Goal: Task Accomplishment & Management: Manage account settings

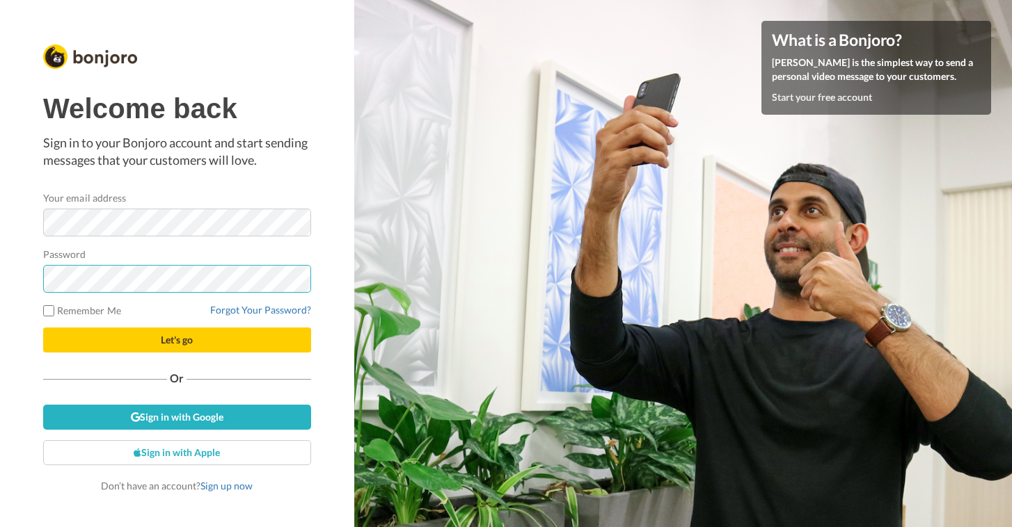
click at [177, 340] on button "Let's go" at bounding box center [177, 340] width 268 height 25
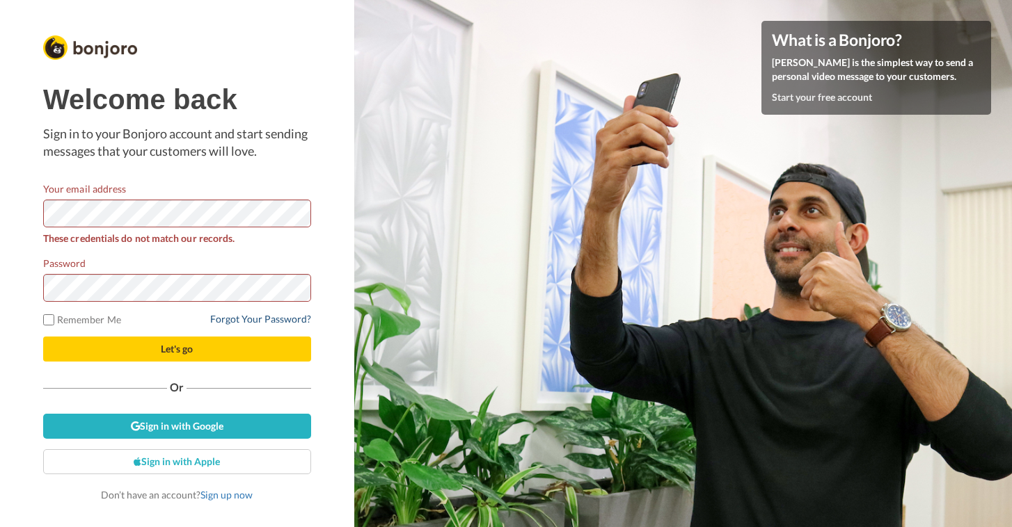
click at [274, 320] on link "Forgot Your Password?" at bounding box center [260, 319] width 101 height 12
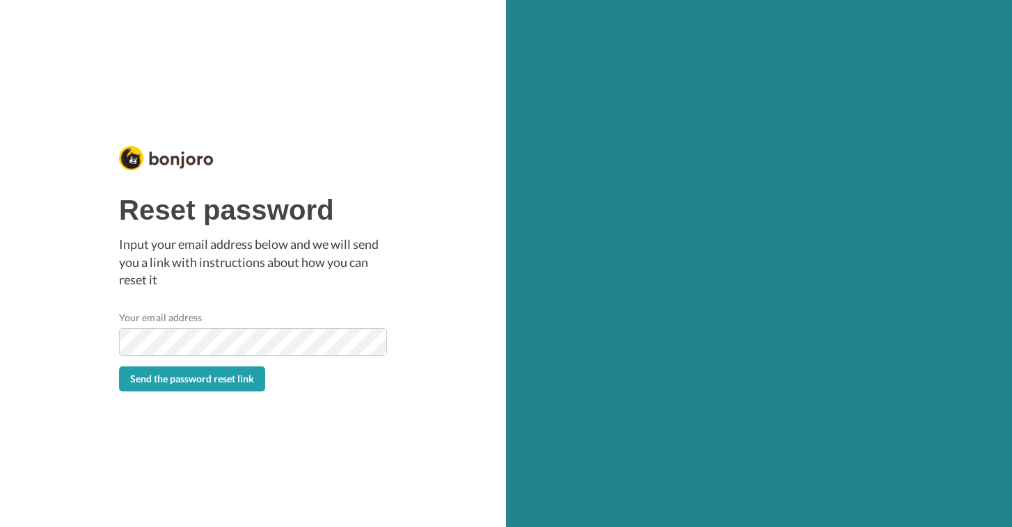
click at [219, 379] on span "Send the password reset link" at bounding box center [192, 379] width 124 height 12
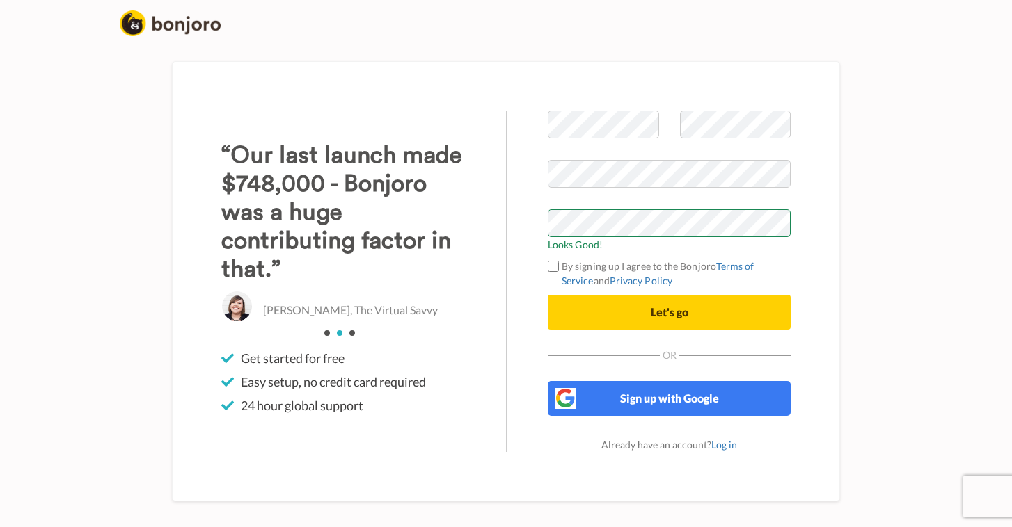
click at [675, 312] on span "Let's go" at bounding box center [670, 311] width 38 height 13
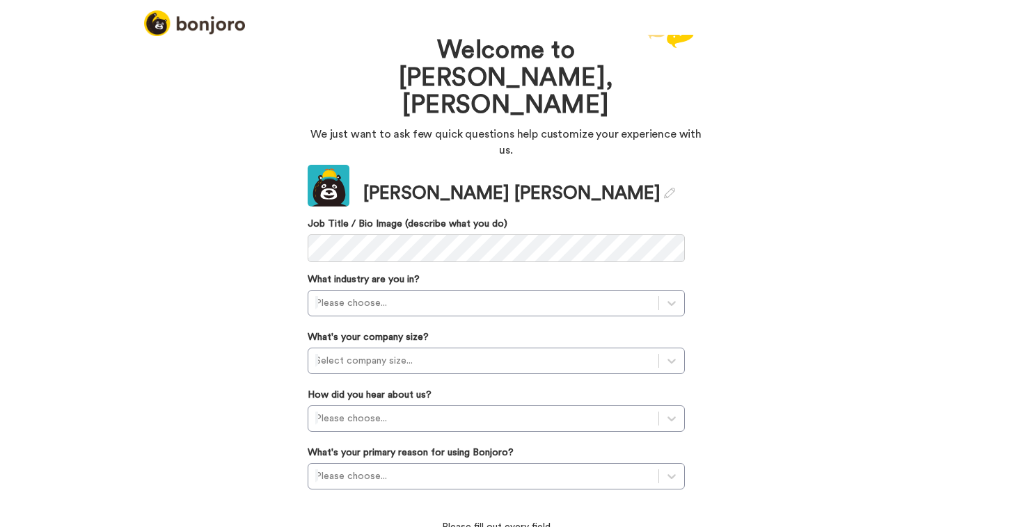
scroll to position [11, 0]
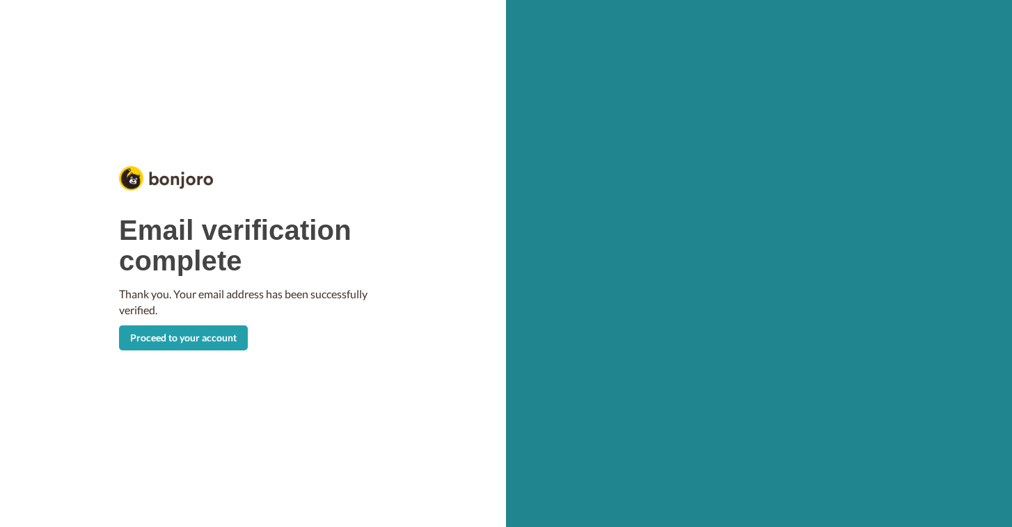
click at [187, 341] on link "Proceed to your account" at bounding box center [183, 338] width 129 height 25
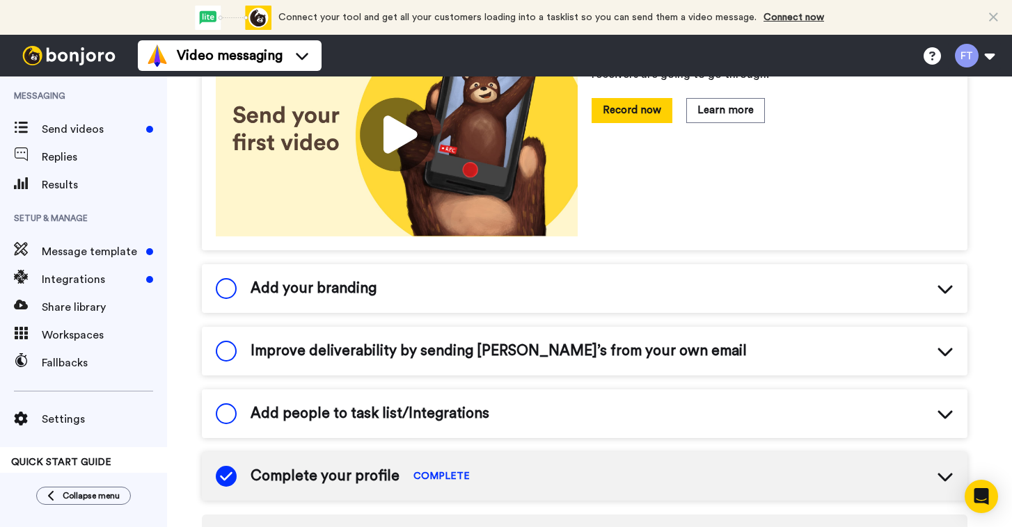
scroll to position [262, 0]
click at [499, 279] on div "Add your branding" at bounding box center [584, 288] width 765 height 49
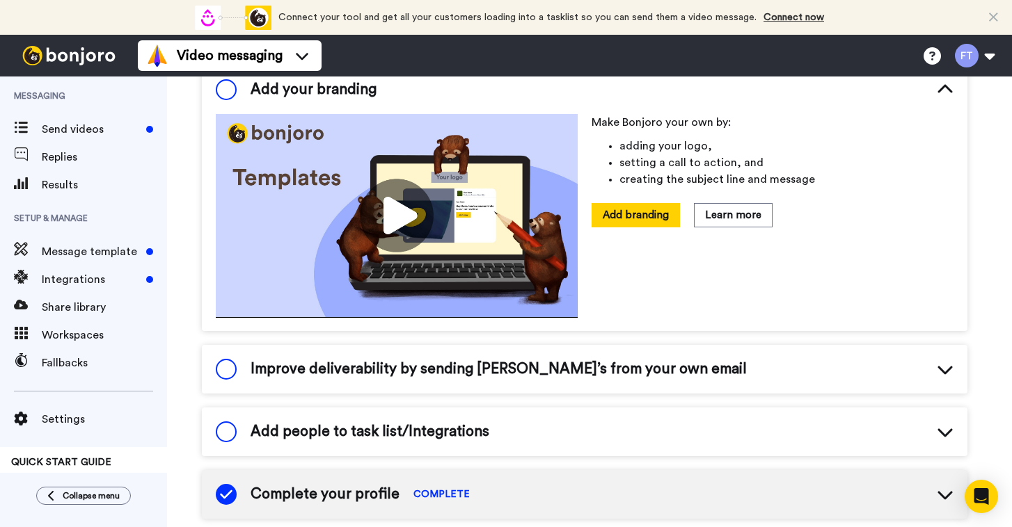
scroll to position [461, 0]
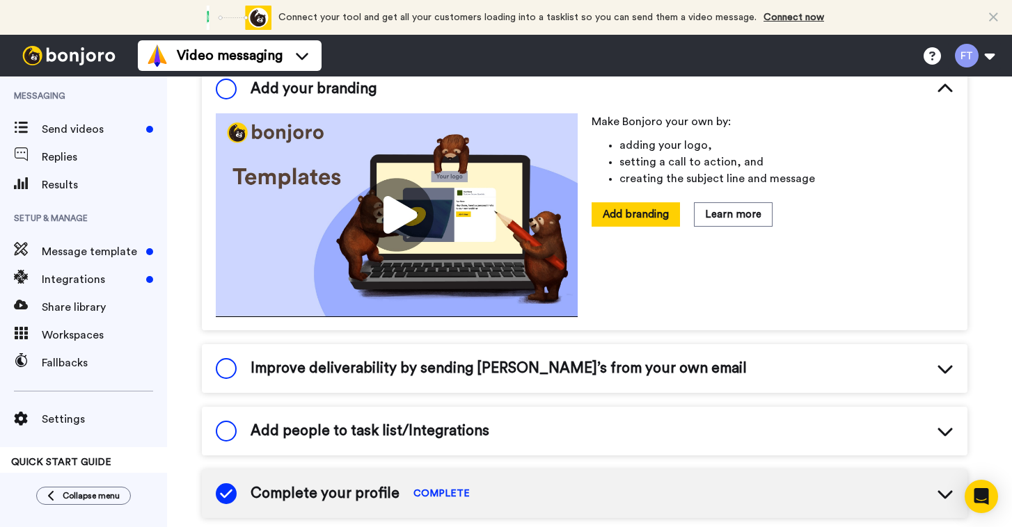
click at [944, 371] on icon at bounding box center [944, 370] width 15 height 8
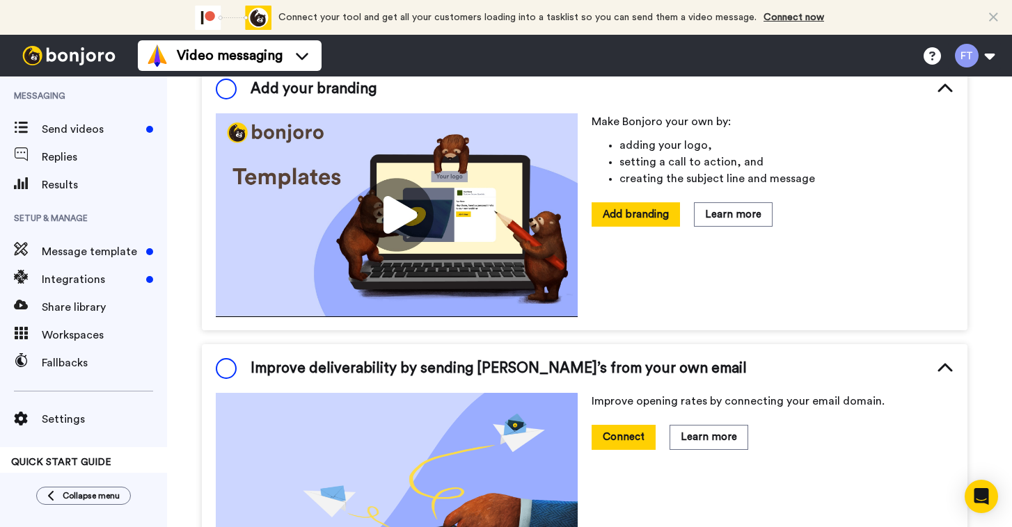
click at [947, 370] on icon at bounding box center [945, 368] width 17 height 17
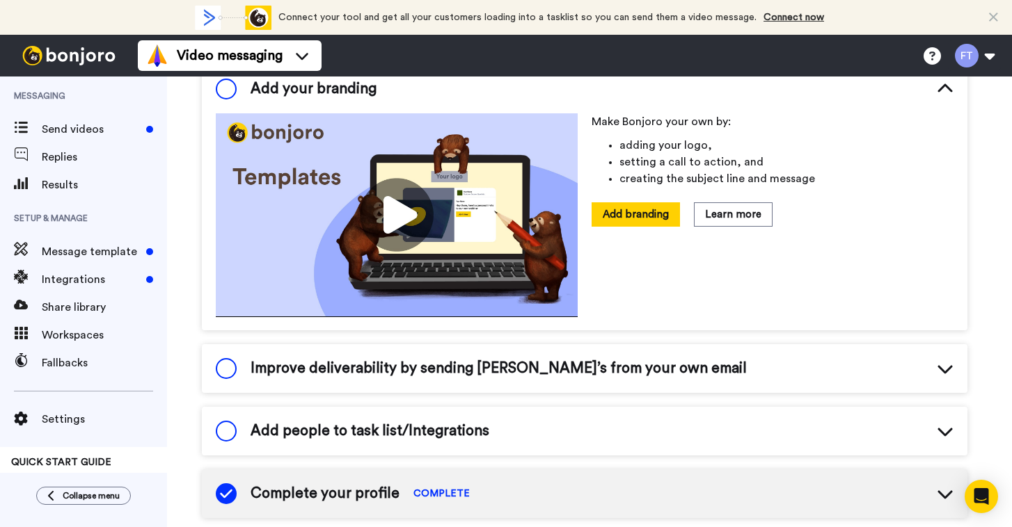
click at [564, 436] on div "Add people to task list/Integrations" at bounding box center [584, 431] width 765 height 49
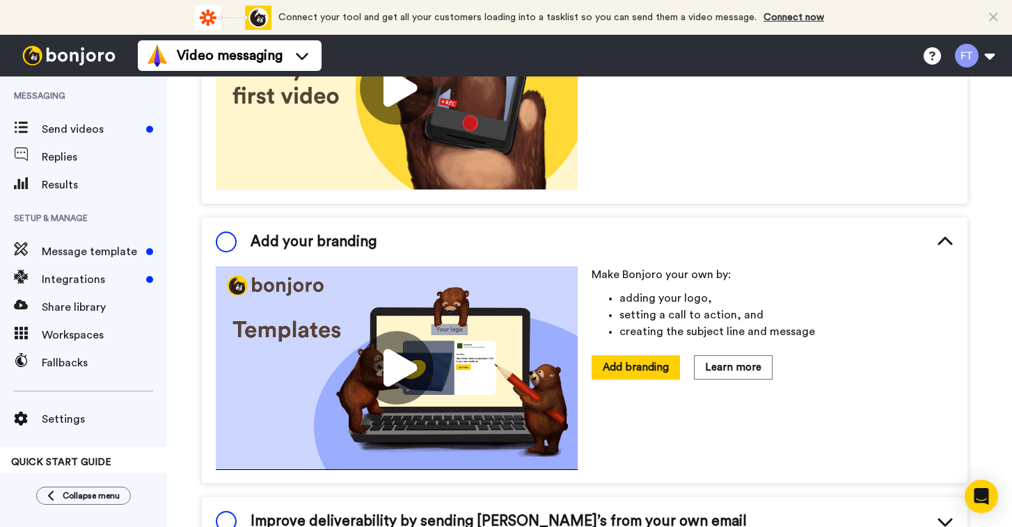
scroll to position [327, 0]
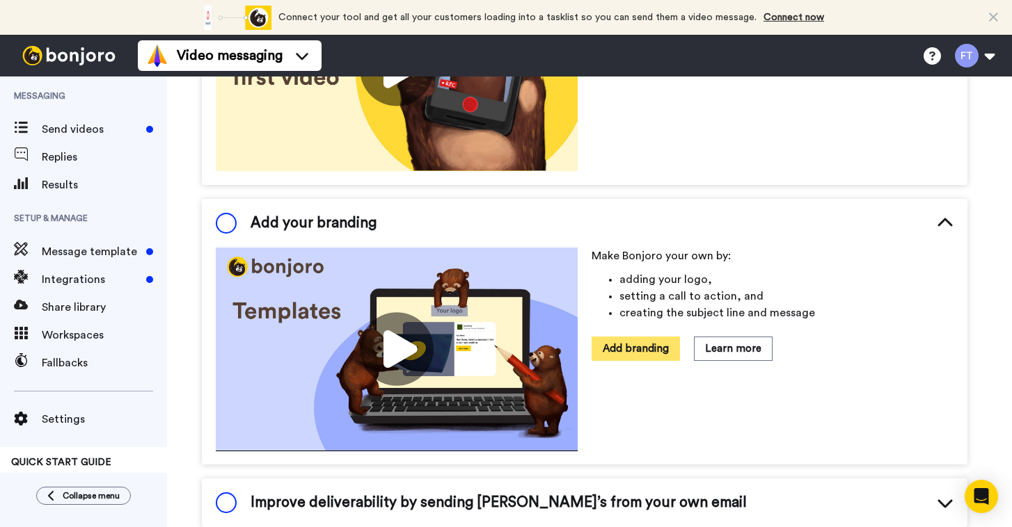
click at [627, 349] on button "Add branding" at bounding box center [636, 349] width 88 height 24
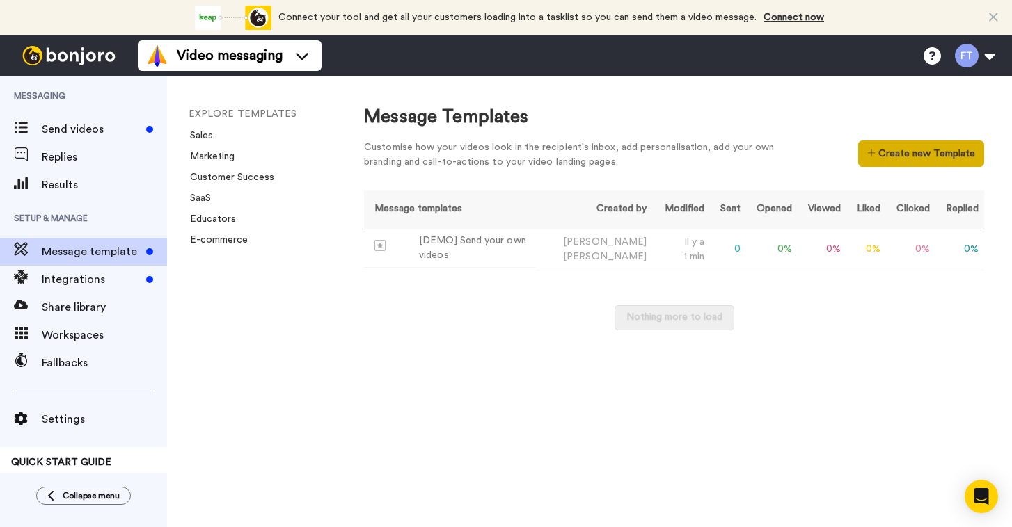
click at [876, 153] on button "Create new Template" at bounding box center [921, 154] width 126 height 26
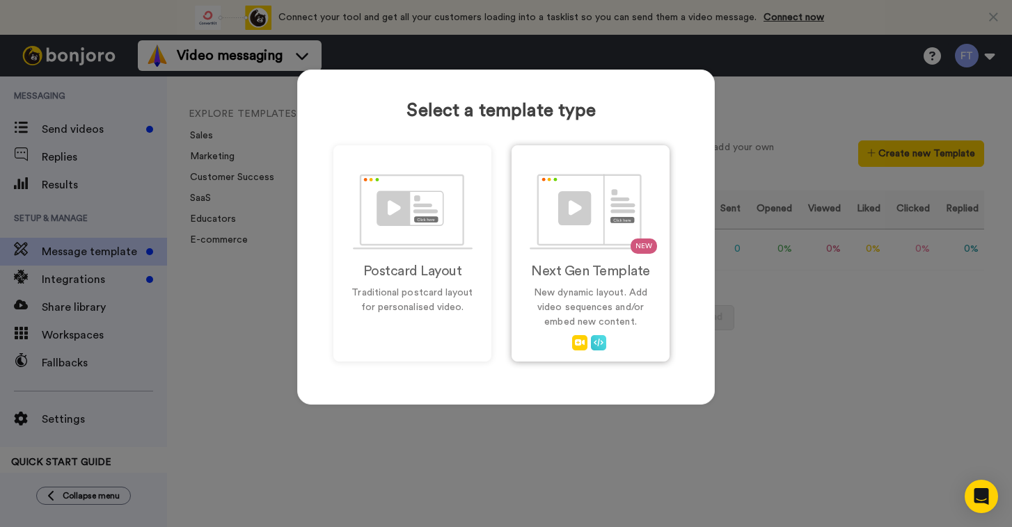
click at [586, 230] on img at bounding box center [591, 212] width 122 height 76
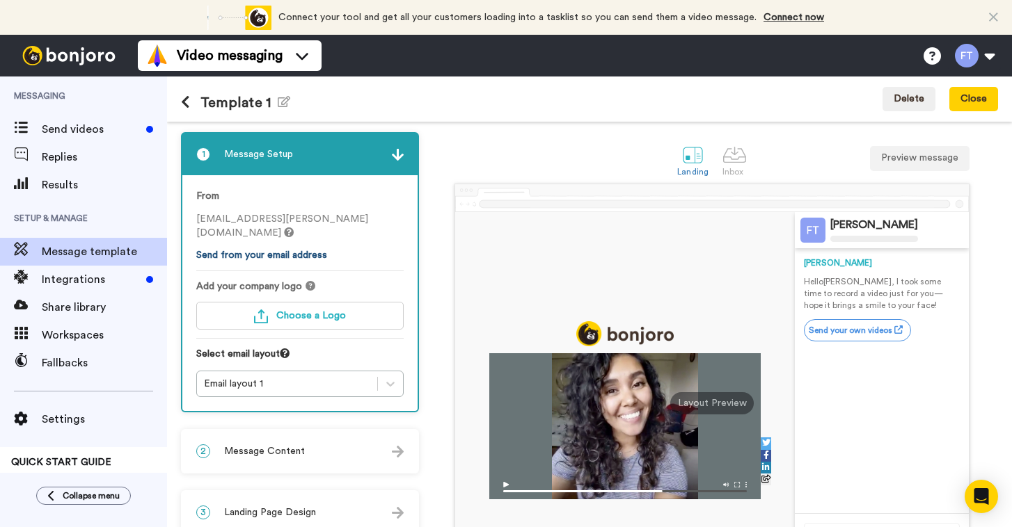
click at [283, 255] on link "Send from your email address" at bounding box center [261, 256] width 131 height 10
click at [309, 318] on span "Choose a Logo" at bounding box center [311, 316] width 70 height 10
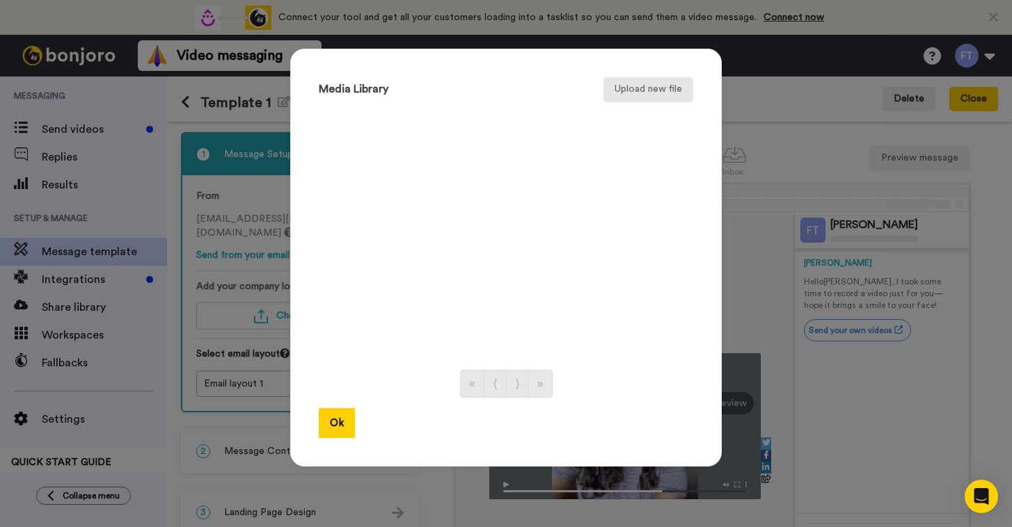
click at [644, 91] on button "Upload new file" at bounding box center [648, 89] width 90 height 25
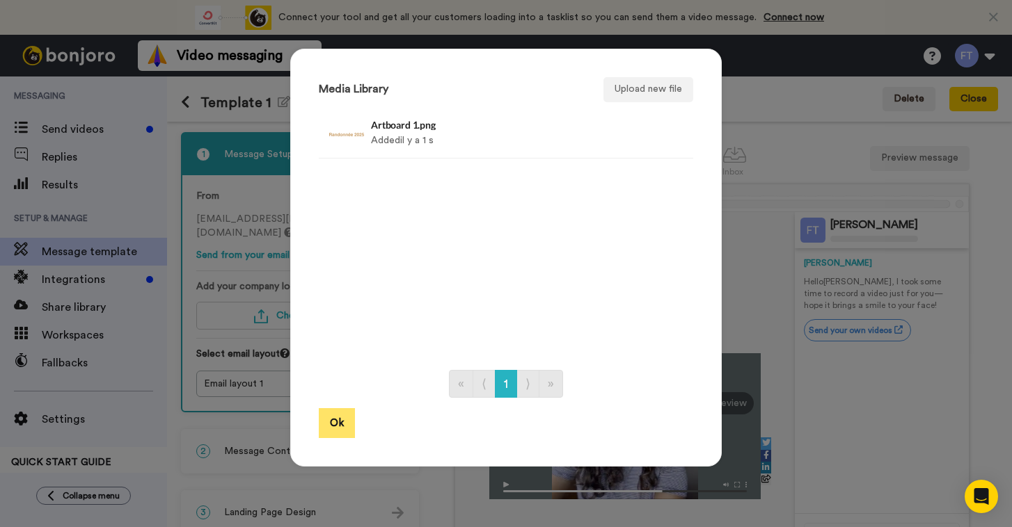
click at [338, 420] on button "Ok" at bounding box center [337, 423] width 36 height 30
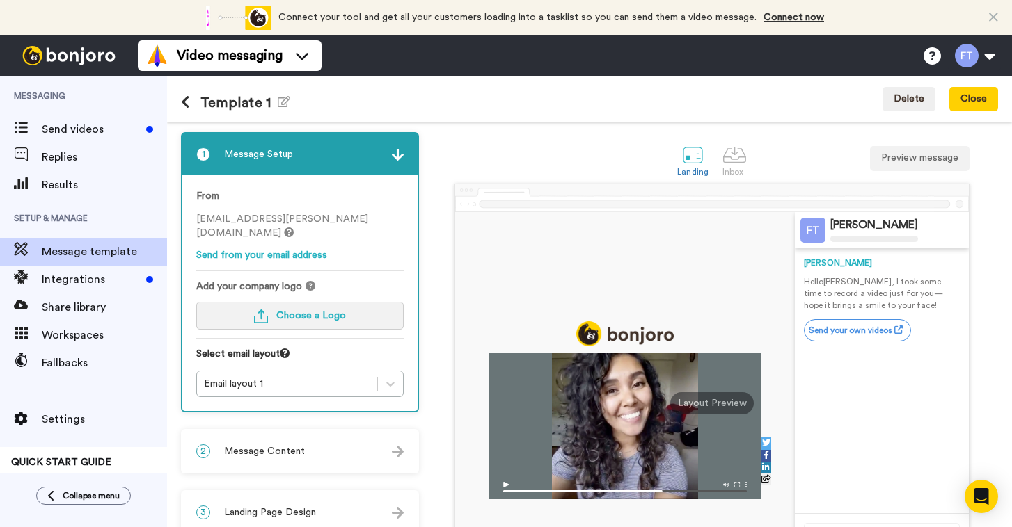
click at [308, 315] on span "Choose a Logo" at bounding box center [311, 316] width 70 height 10
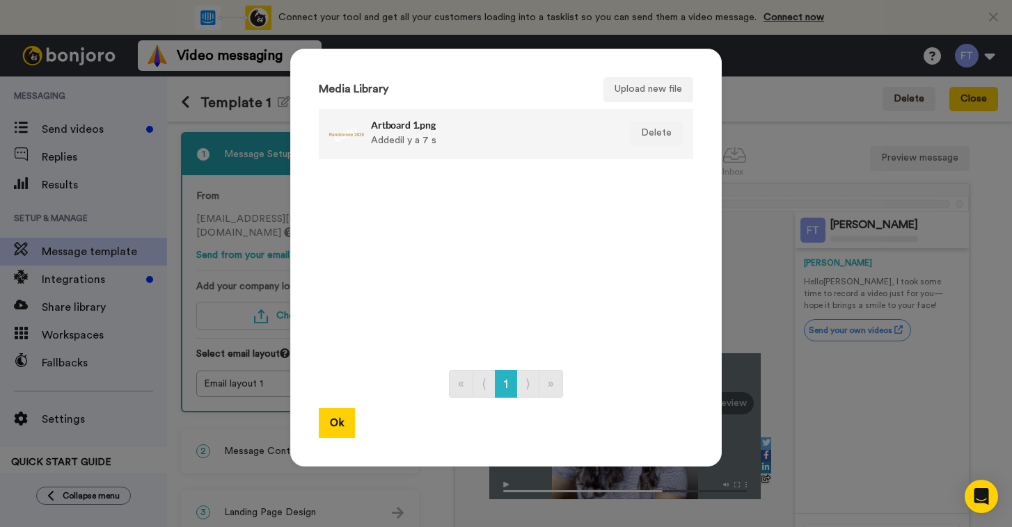
click at [426, 126] on h4 "Artboard 1.png" at bounding box center [491, 125] width 240 height 10
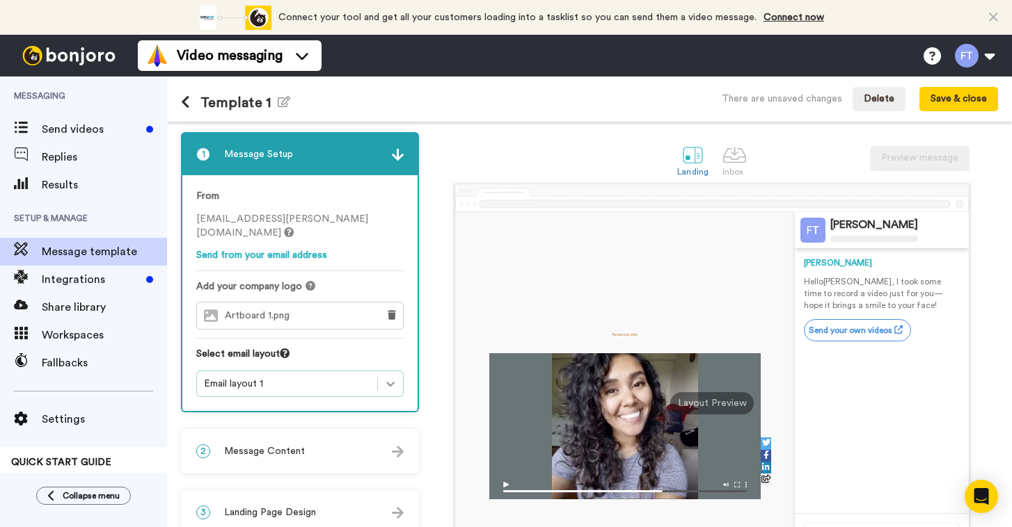
click at [403, 383] on div at bounding box center [390, 384] width 25 height 25
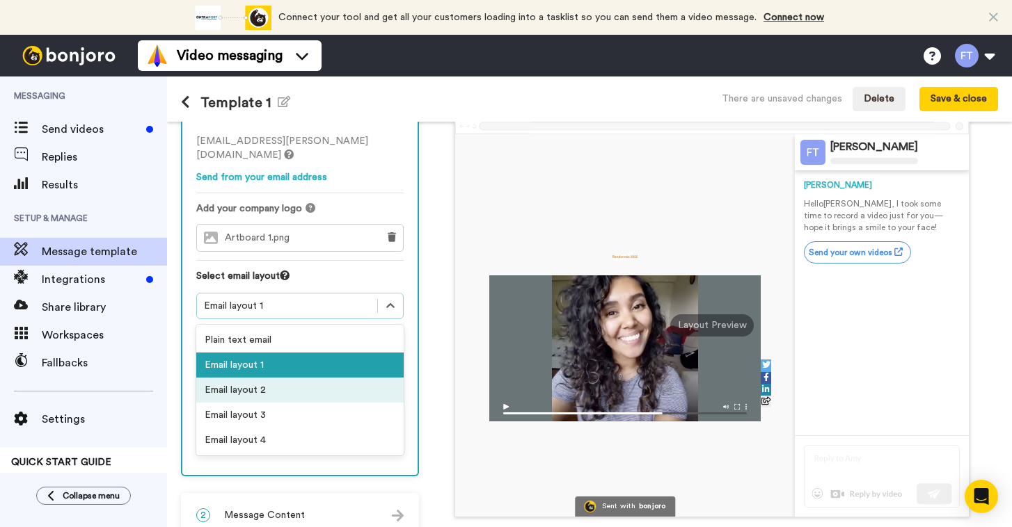
scroll to position [76, 0]
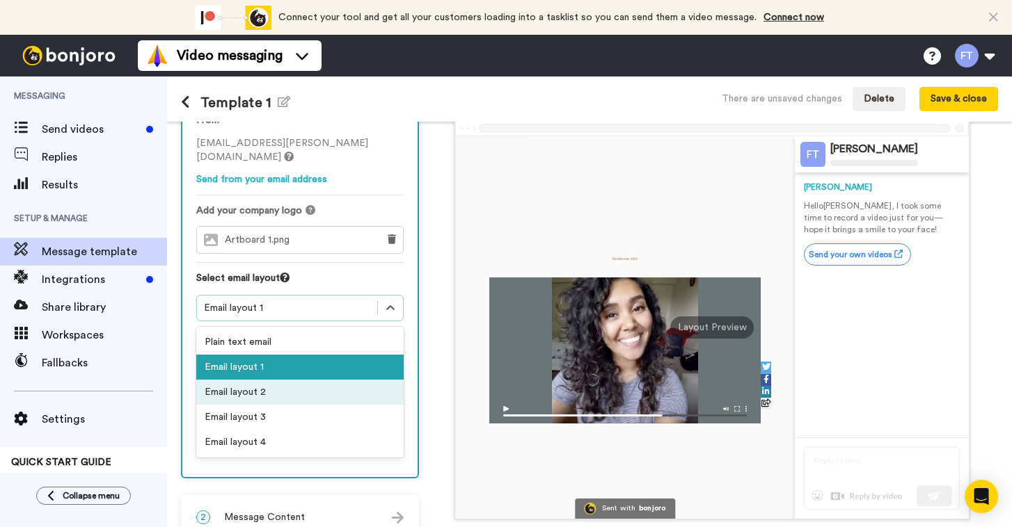
click at [365, 390] on div "Email layout 2" at bounding box center [299, 392] width 207 height 25
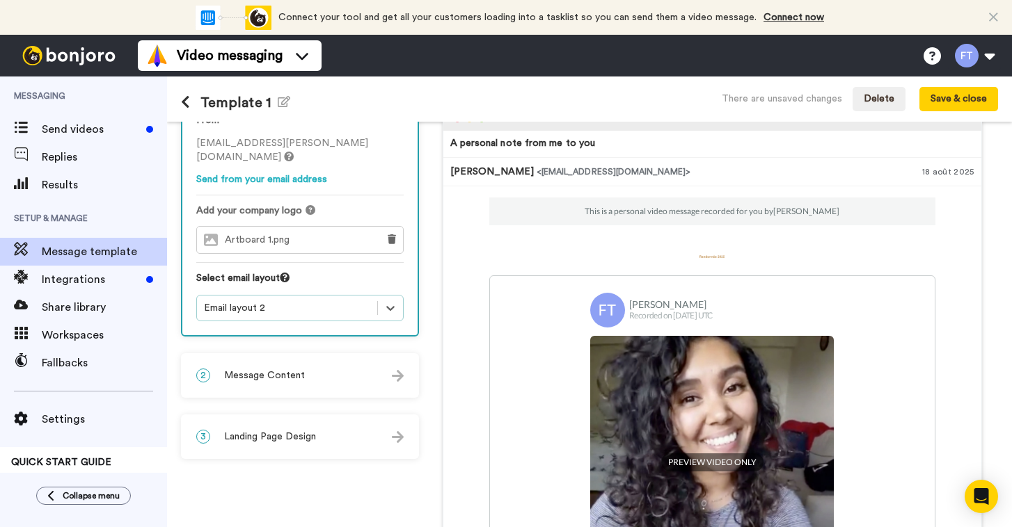
click at [355, 308] on div "Email layout 2" at bounding box center [287, 308] width 166 height 14
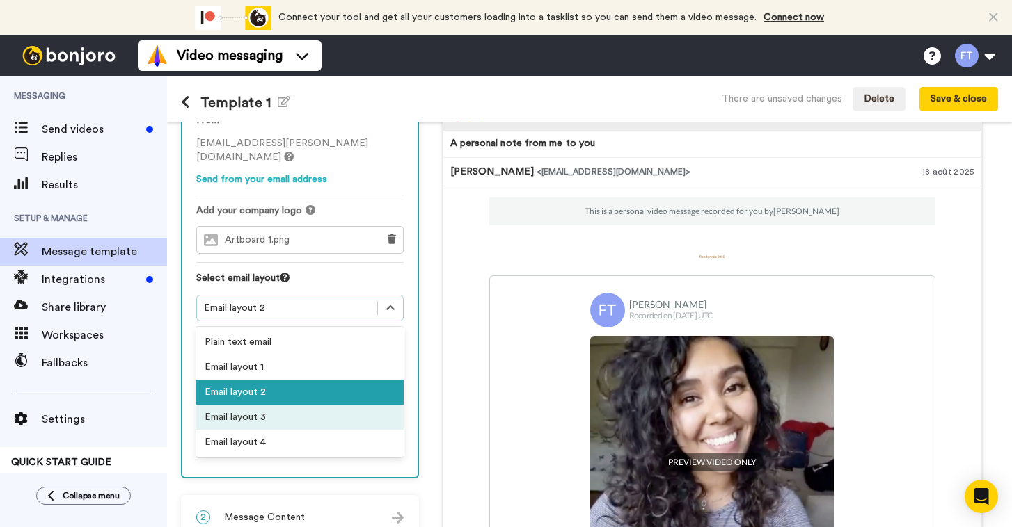
click at [347, 418] on div "Email layout 3" at bounding box center [299, 417] width 207 height 25
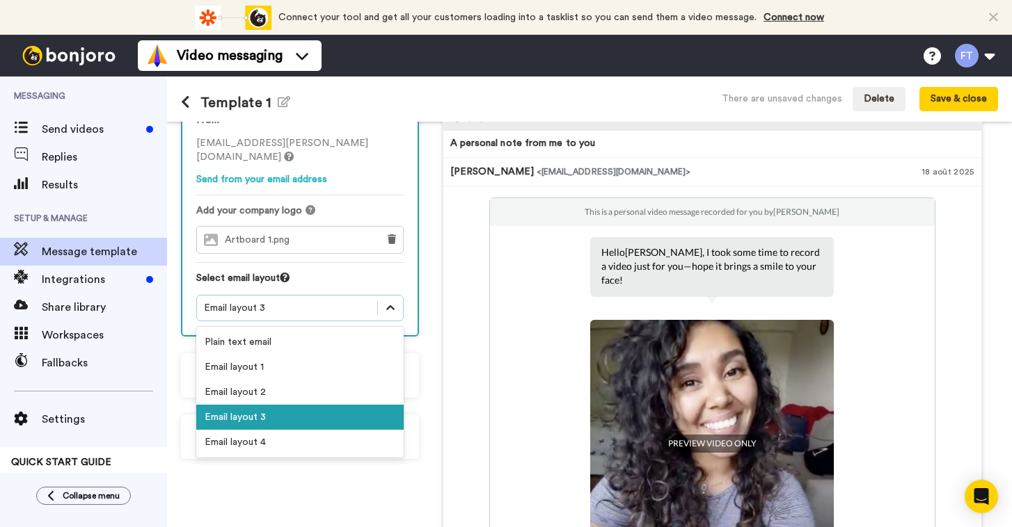
click at [397, 310] on icon at bounding box center [390, 308] width 14 height 14
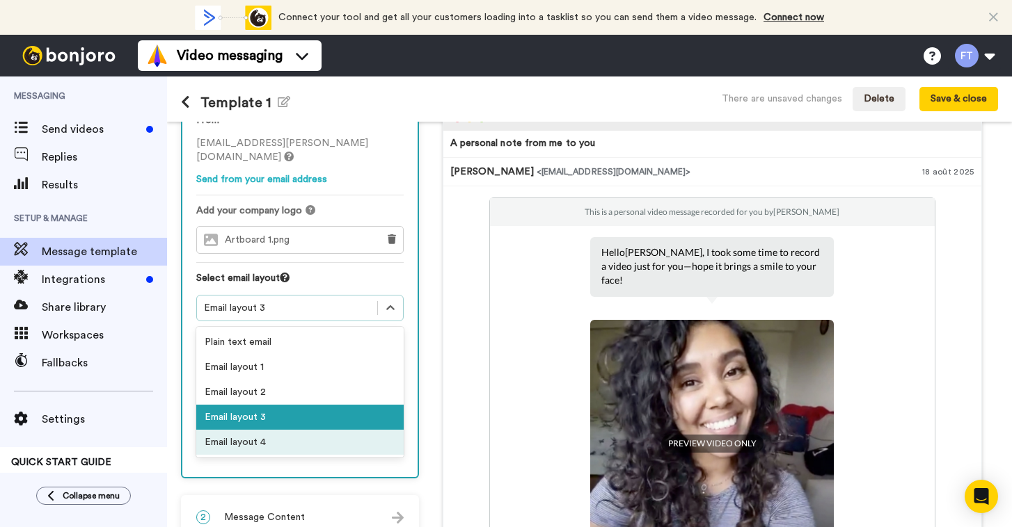
click at [358, 445] on div "Email layout 4" at bounding box center [299, 442] width 207 height 25
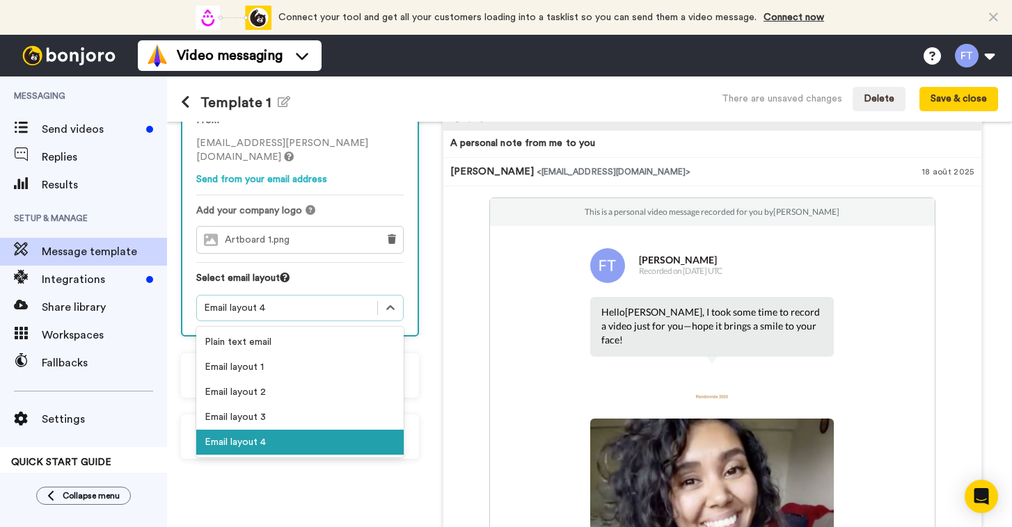
click at [370, 315] on div "Email layout 4" at bounding box center [287, 308] width 166 height 14
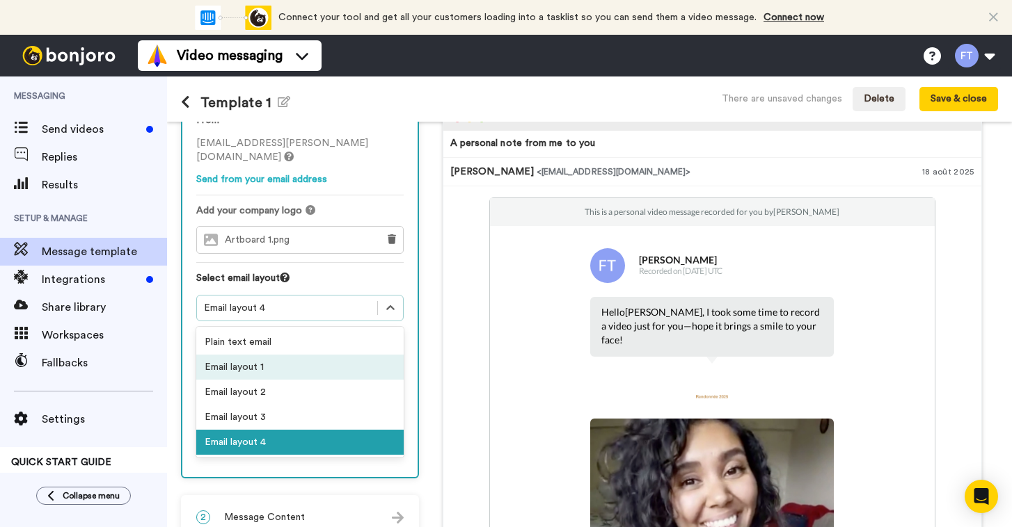
click at [366, 374] on div "Email layout 1" at bounding box center [299, 367] width 207 height 25
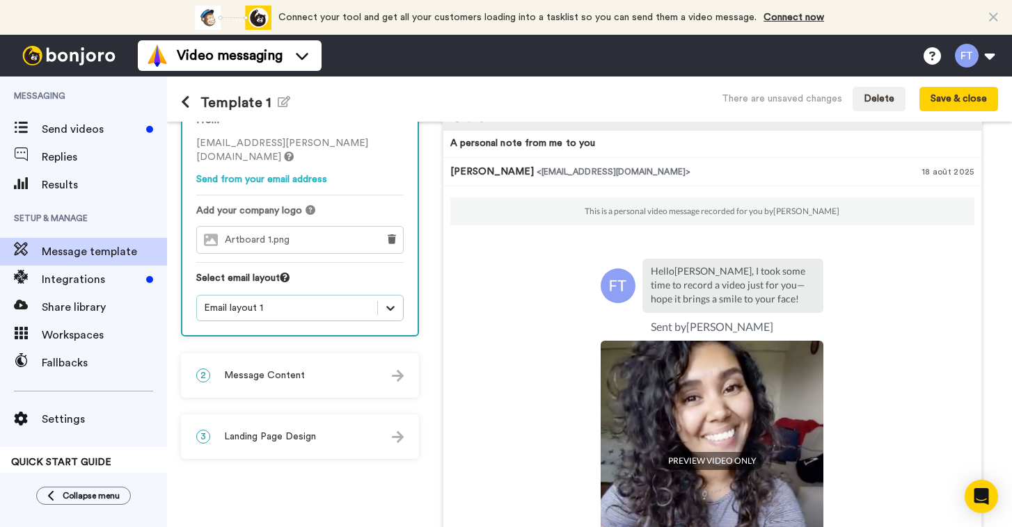
click at [397, 310] on icon at bounding box center [390, 308] width 14 height 14
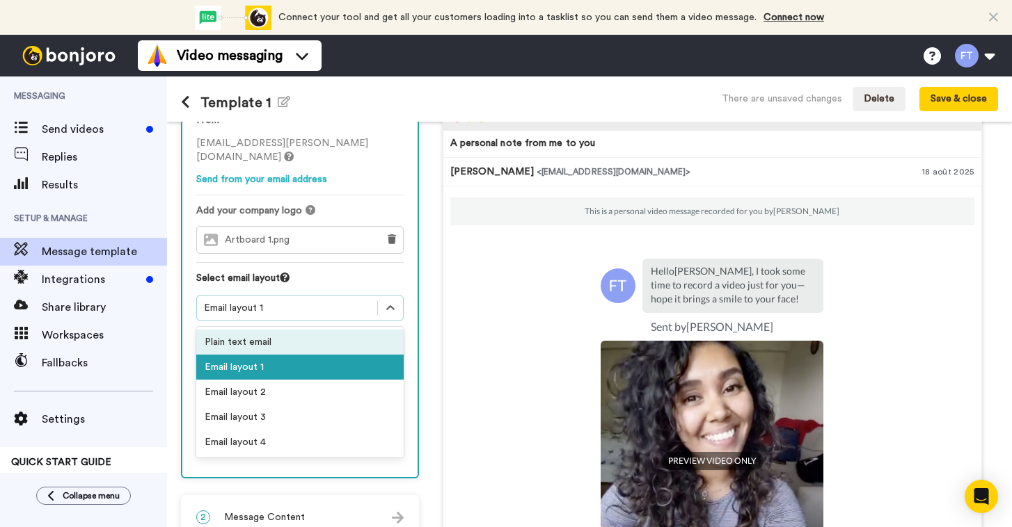
click at [390, 338] on div "Plain text email" at bounding box center [299, 342] width 207 height 25
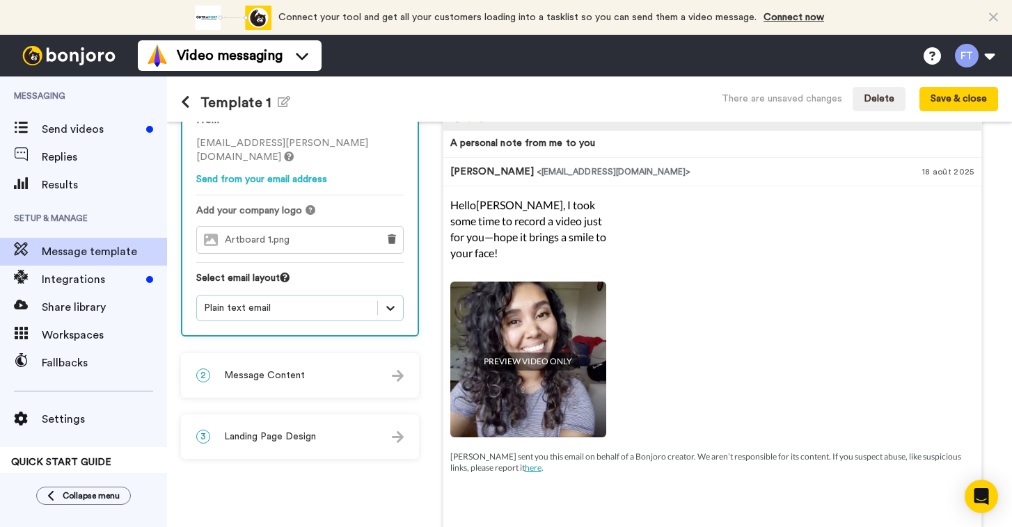
click at [397, 305] on icon at bounding box center [390, 308] width 14 height 14
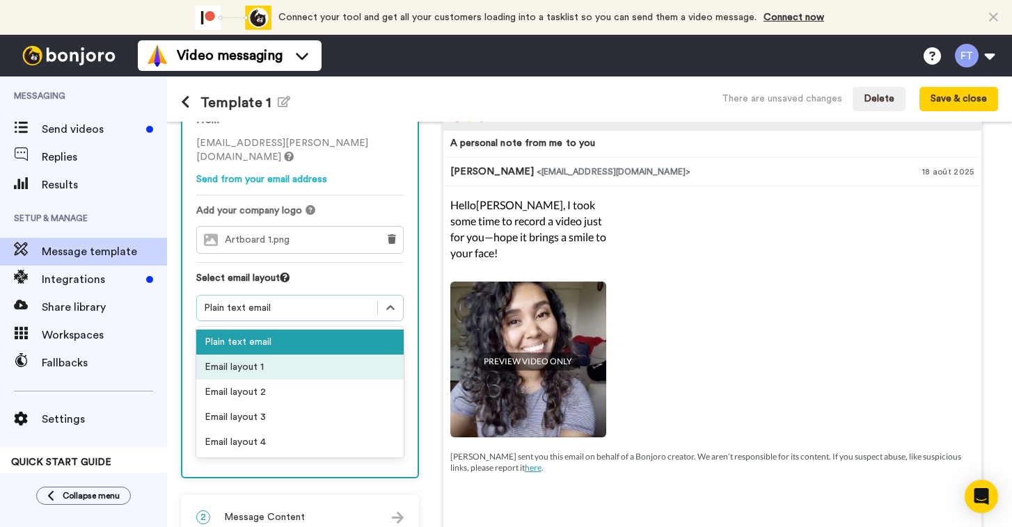
click at [396, 362] on div "Email layout 1" at bounding box center [299, 367] width 207 height 25
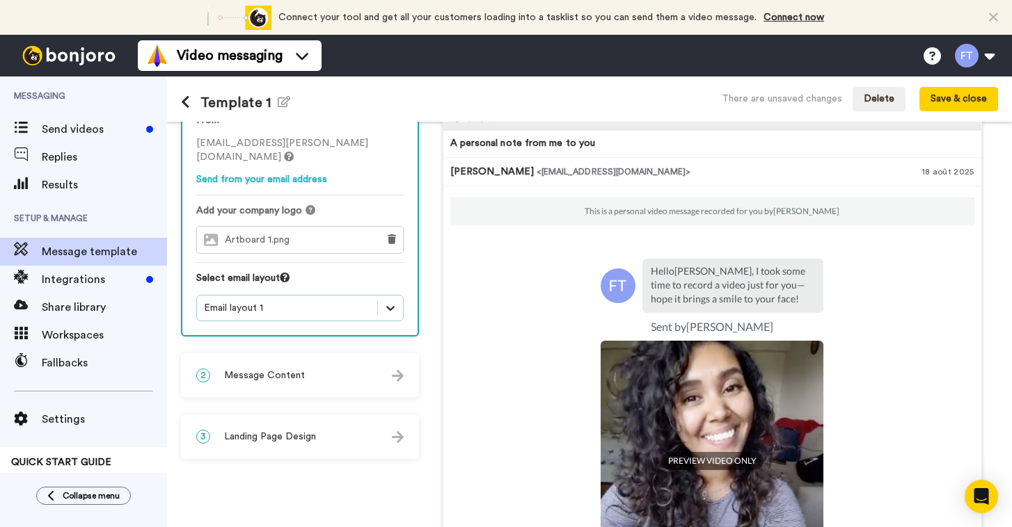
click at [395, 310] on icon at bounding box center [390, 308] width 8 height 5
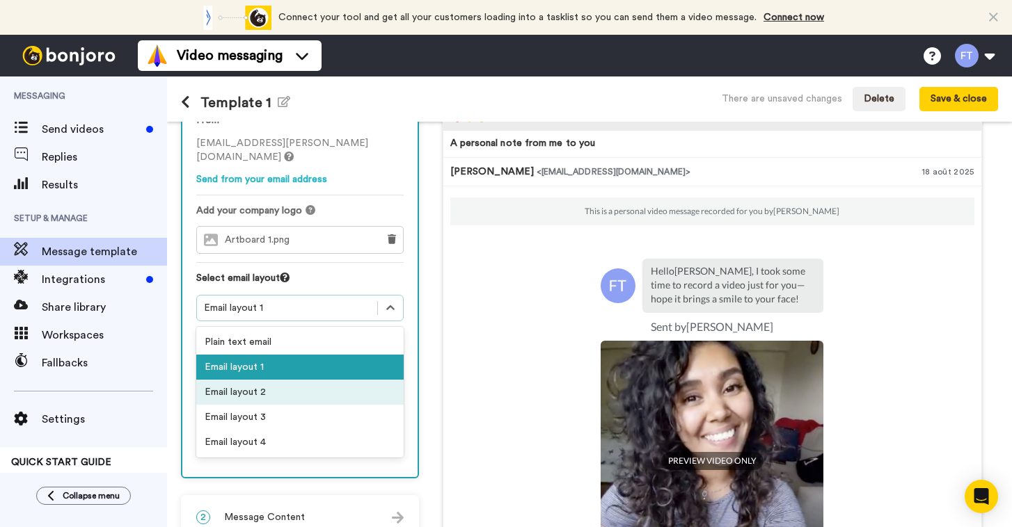
click at [398, 397] on div "Email layout 2" at bounding box center [299, 392] width 207 height 25
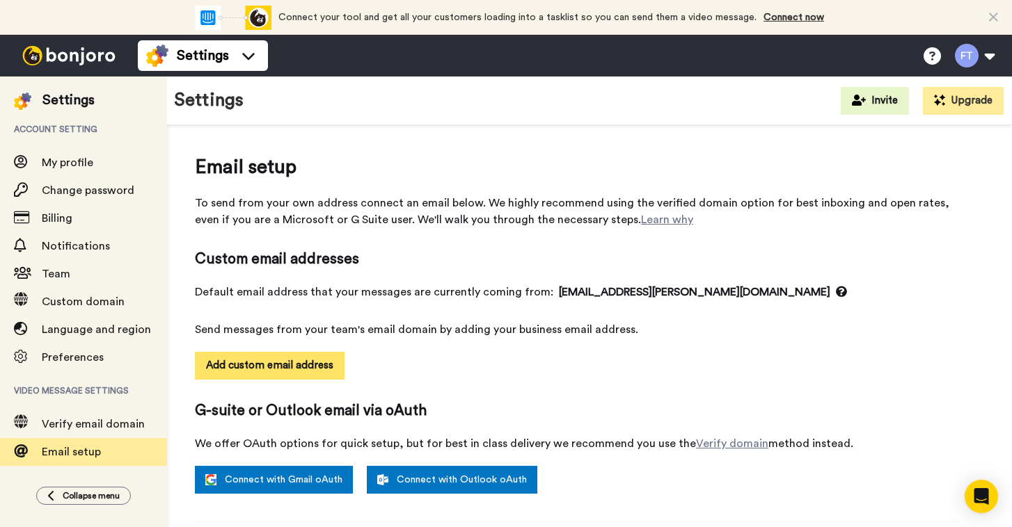
click at [289, 365] on button "Add custom email address" at bounding box center [270, 366] width 150 height 28
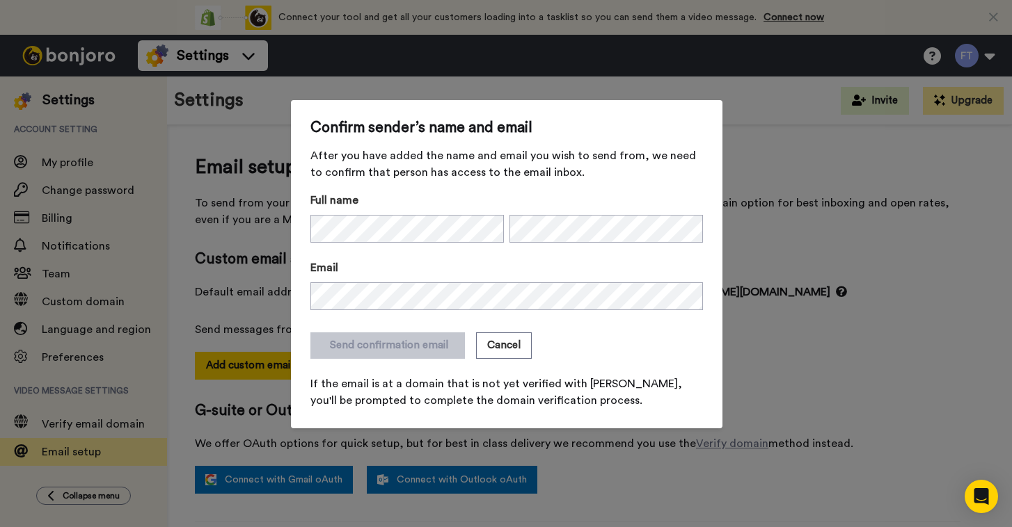
click at [443, 367] on form "Full name Email Send confirmation email Cancel If the email is at a domain that…" at bounding box center [506, 300] width 392 height 217
click at [391, 348] on button "Send confirmation email" at bounding box center [387, 346] width 154 height 26
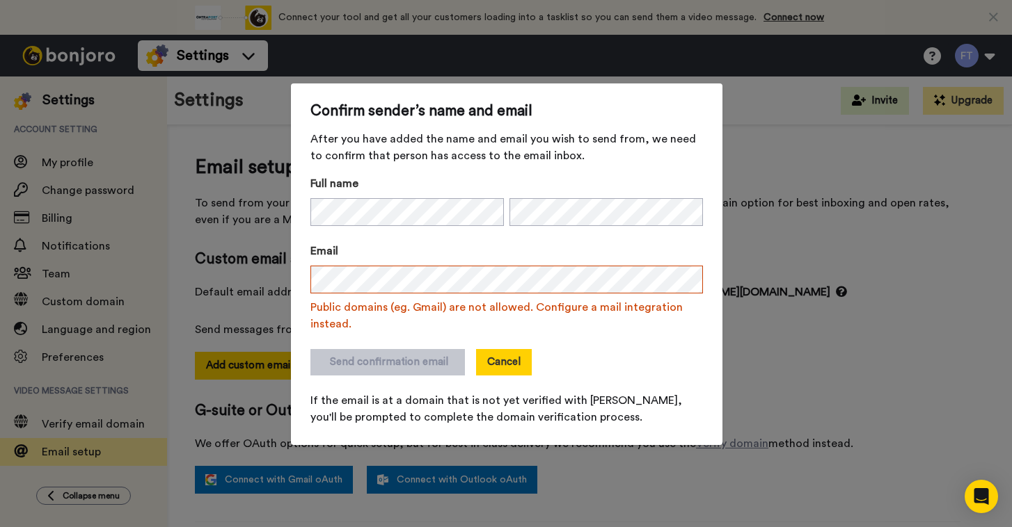
click at [505, 360] on button "Cancel" at bounding box center [504, 362] width 56 height 26
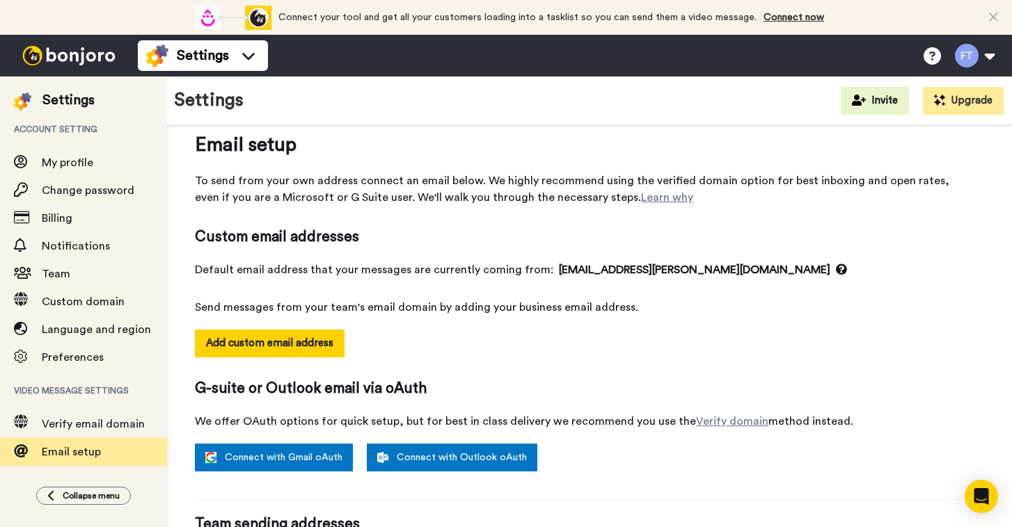
scroll to position [26, 0]
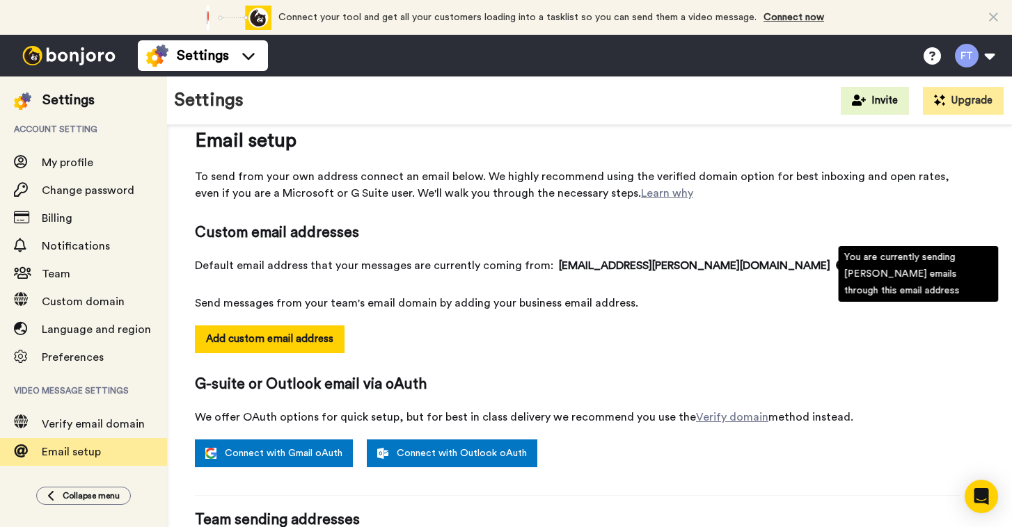
click at [836, 265] on icon at bounding box center [841, 265] width 11 height 11
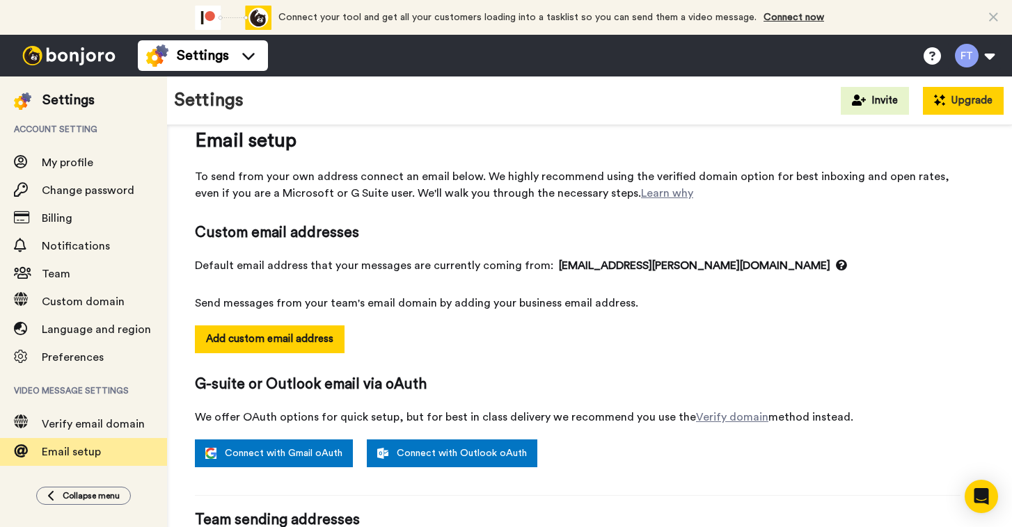
click at [971, 104] on button "Upgrade" at bounding box center [963, 101] width 81 height 28
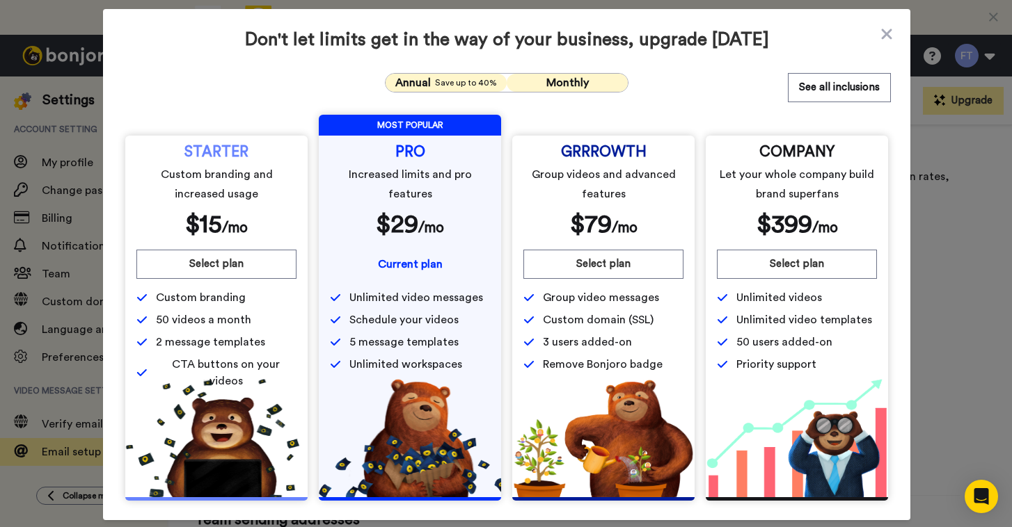
click at [580, 81] on span "Monthly" at bounding box center [567, 82] width 42 height 11
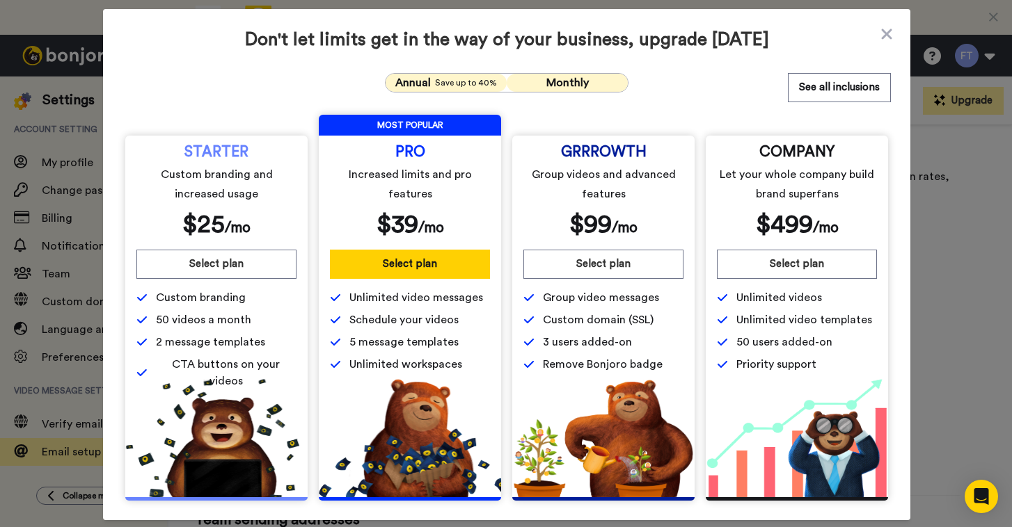
click at [452, 81] on span "Save up to 40%" at bounding box center [466, 82] width 62 height 11
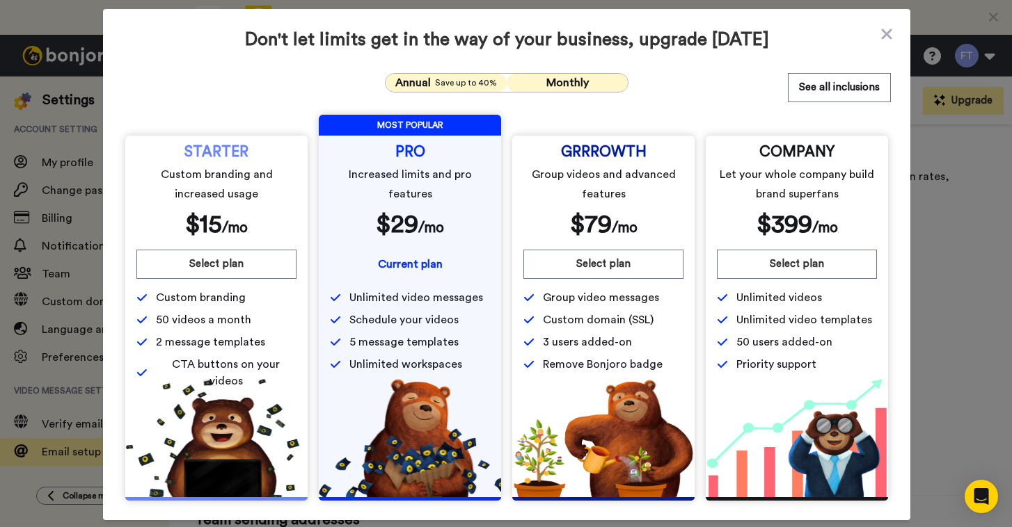
click at [601, 74] on button "Monthly" at bounding box center [567, 83] width 121 height 18
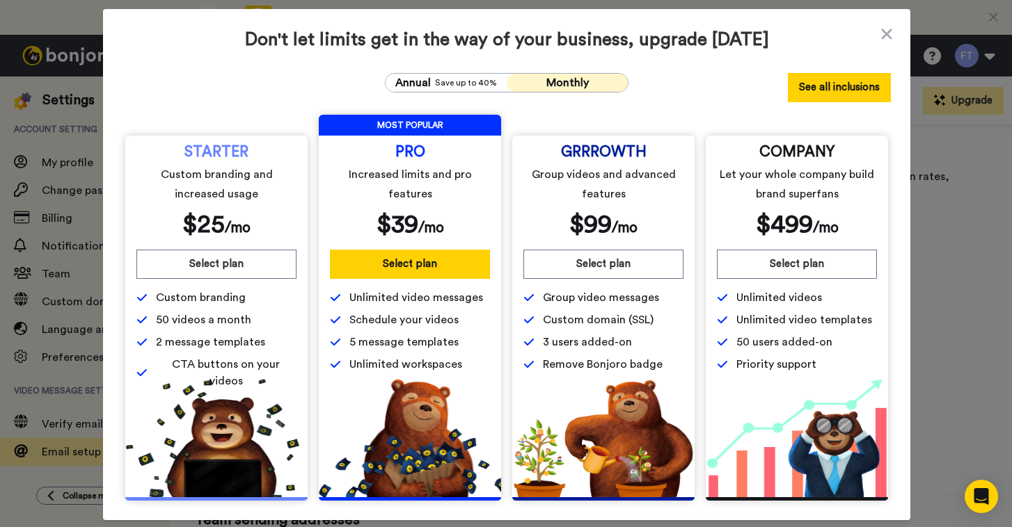
click at [827, 88] on button "See all inclusions" at bounding box center [839, 87] width 103 height 29
click at [453, 87] on span "Save up to 40%" at bounding box center [466, 82] width 62 height 11
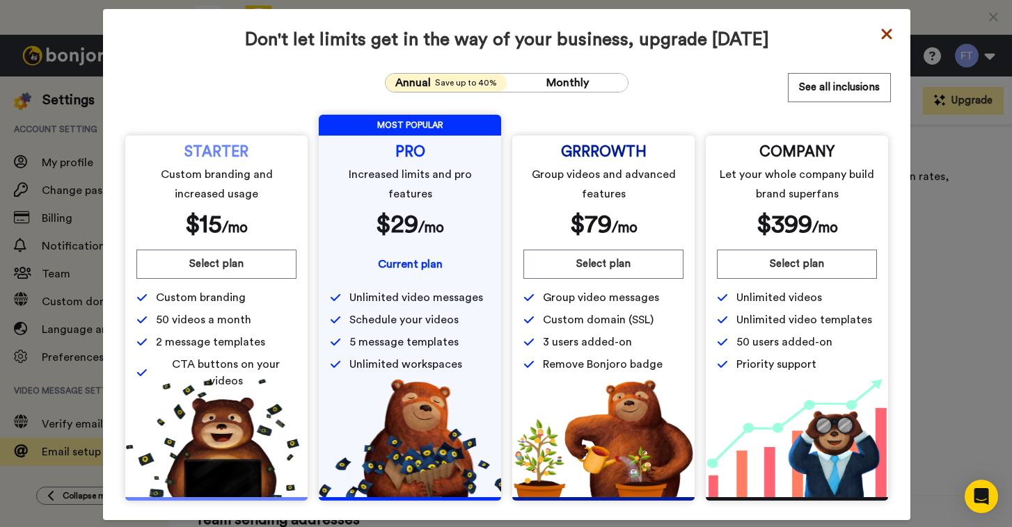
click at [886, 34] on icon at bounding box center [886, 34] width 10 height 10
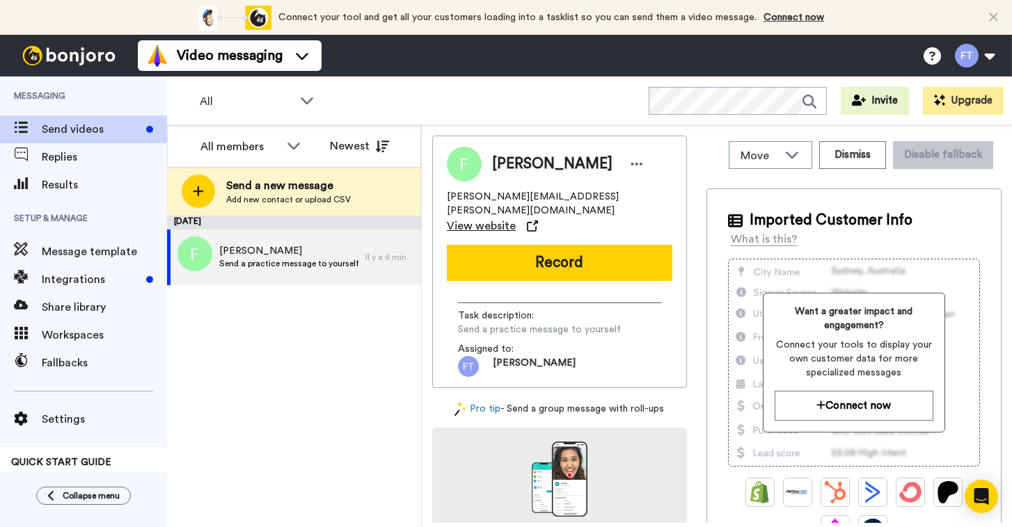
click at [516, 218] on span "View website" at bounding box center [481, 226] width 69 height 17
click at [280, 306] on div "August 18 Fred Thibeault Send a practice message to yourself Il y a 6 min" at bounding box center [294, 372] width 254 height 312
click at [72, 282] on span "Integrations" at bounding box center [91, 279] width 99 height 17
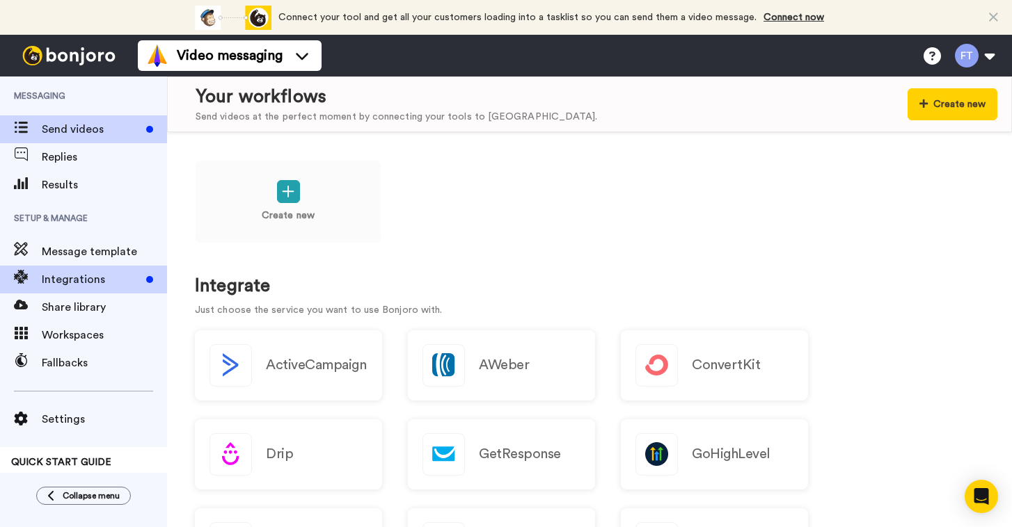
click at [77, 130] on span "Send videos" at bounding box center [91, 129] width 99 height 17
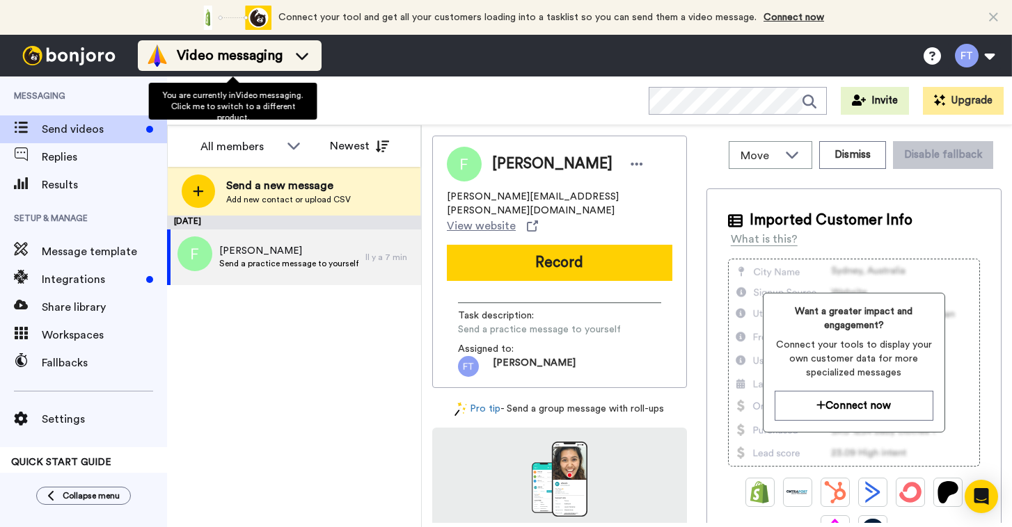
click at [308, 53] on icon at bounding box center [302, 56] width 22 height 14
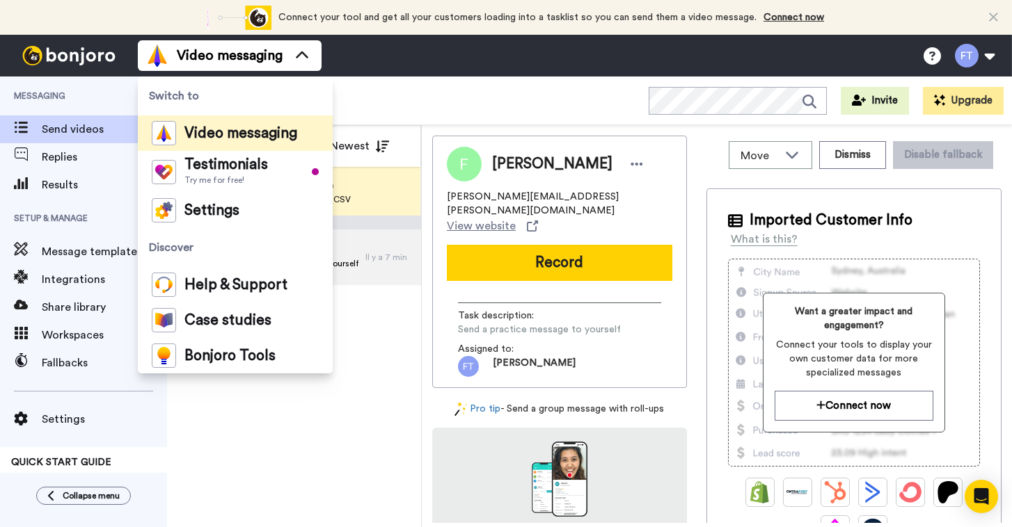
click at [370, 74] on div "Video messaging Switch to Video messaging Testimonials Try me for free! Setting…" at bounding box center [575, 56] width 874 height 42
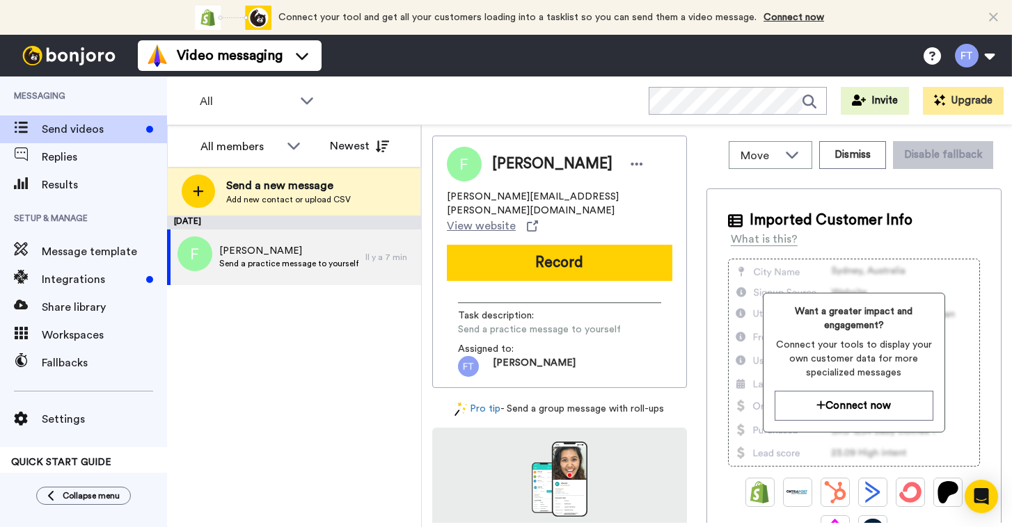
click at [994, 16] on icon at bounding box center [993, 17] width 9 height 14
